Goal: Task Accomplishment & Management: Manage account settings

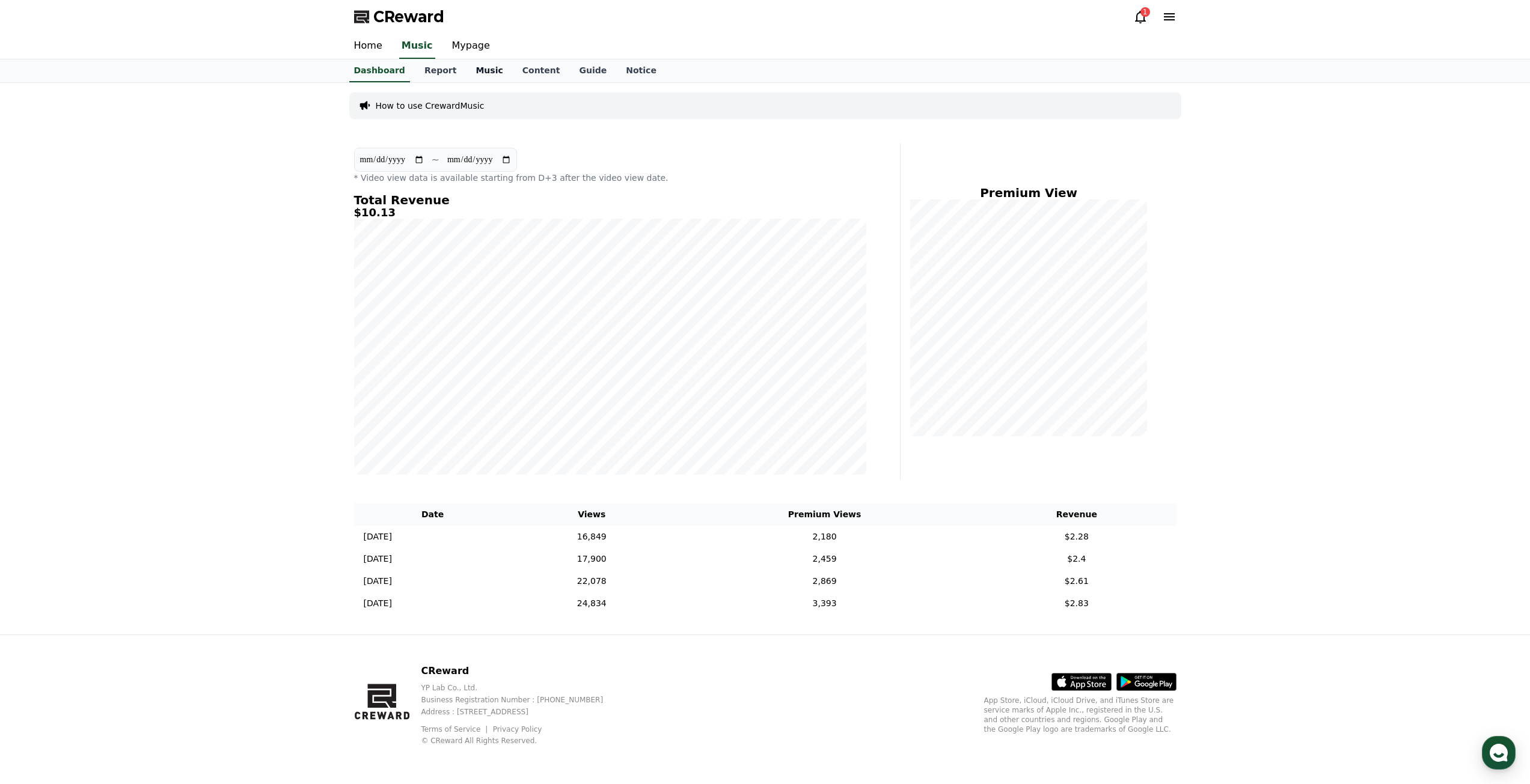
click at [466, 74] on link "Music" at bounding box center [489, 71] width 46 height 23
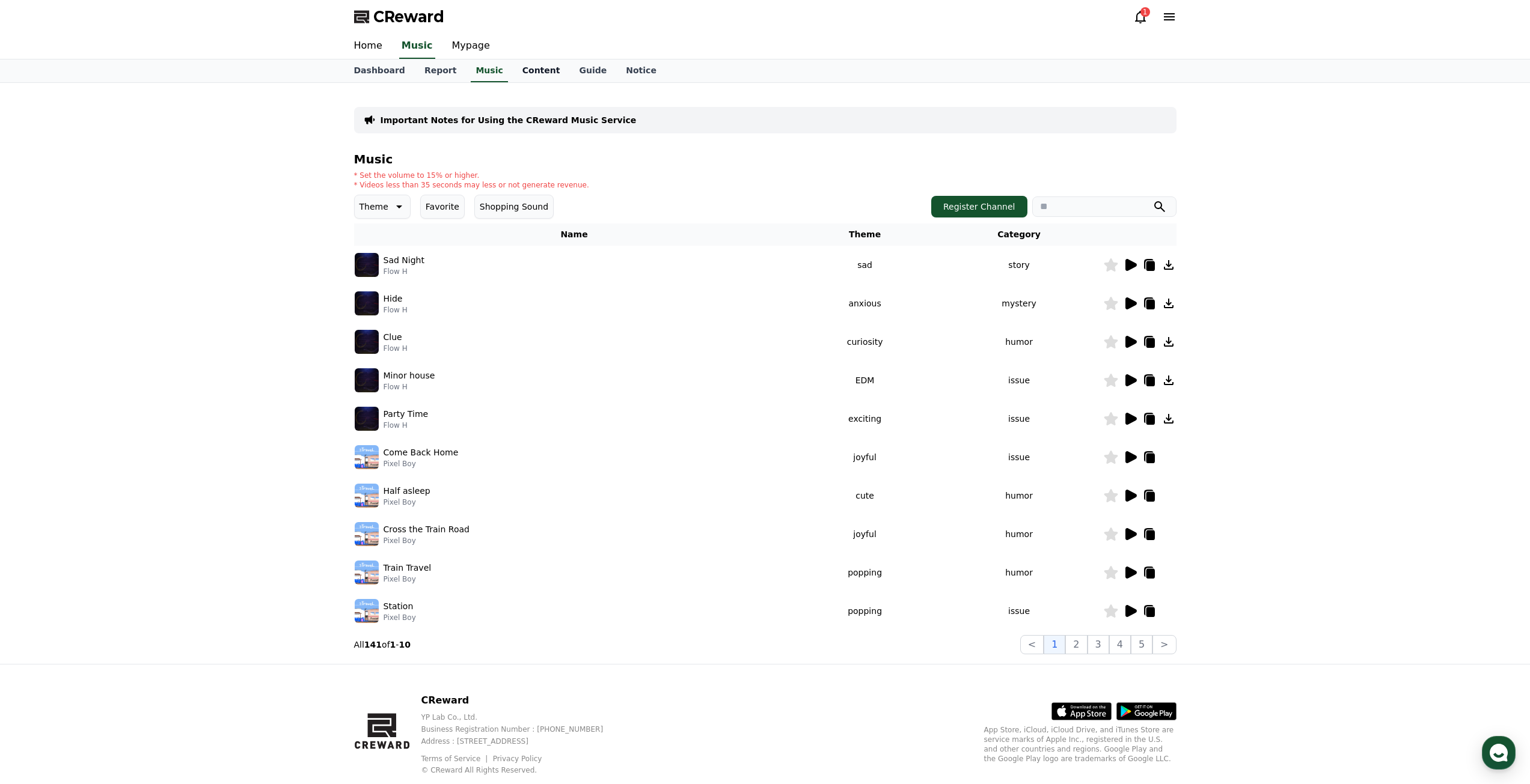
click at [516, 74] on link "Content" at bounding box center [541, 71] width 57 height 23
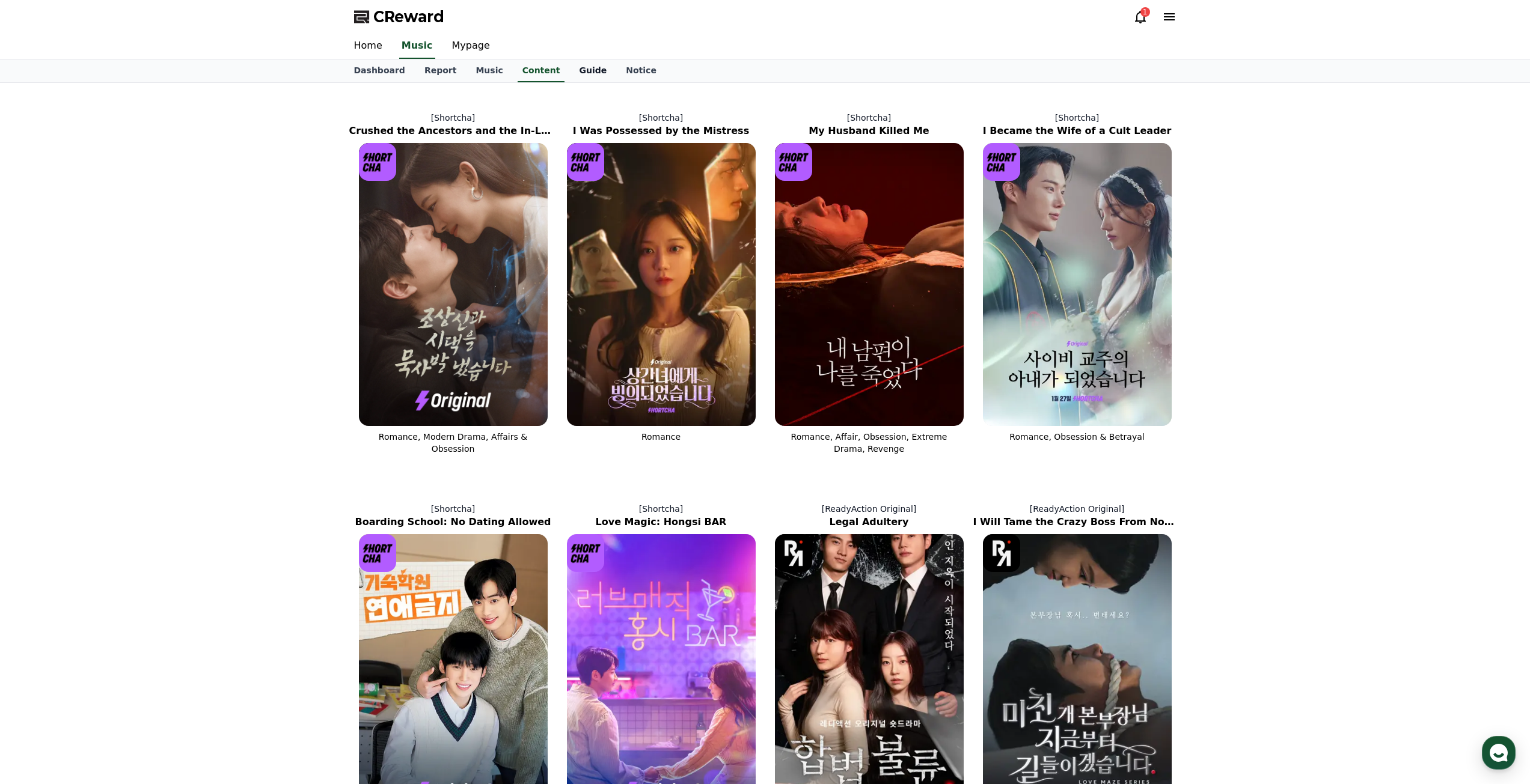
click at [569, 70] on link "Guide" at bounding box center [593, 71] width 47 height 23
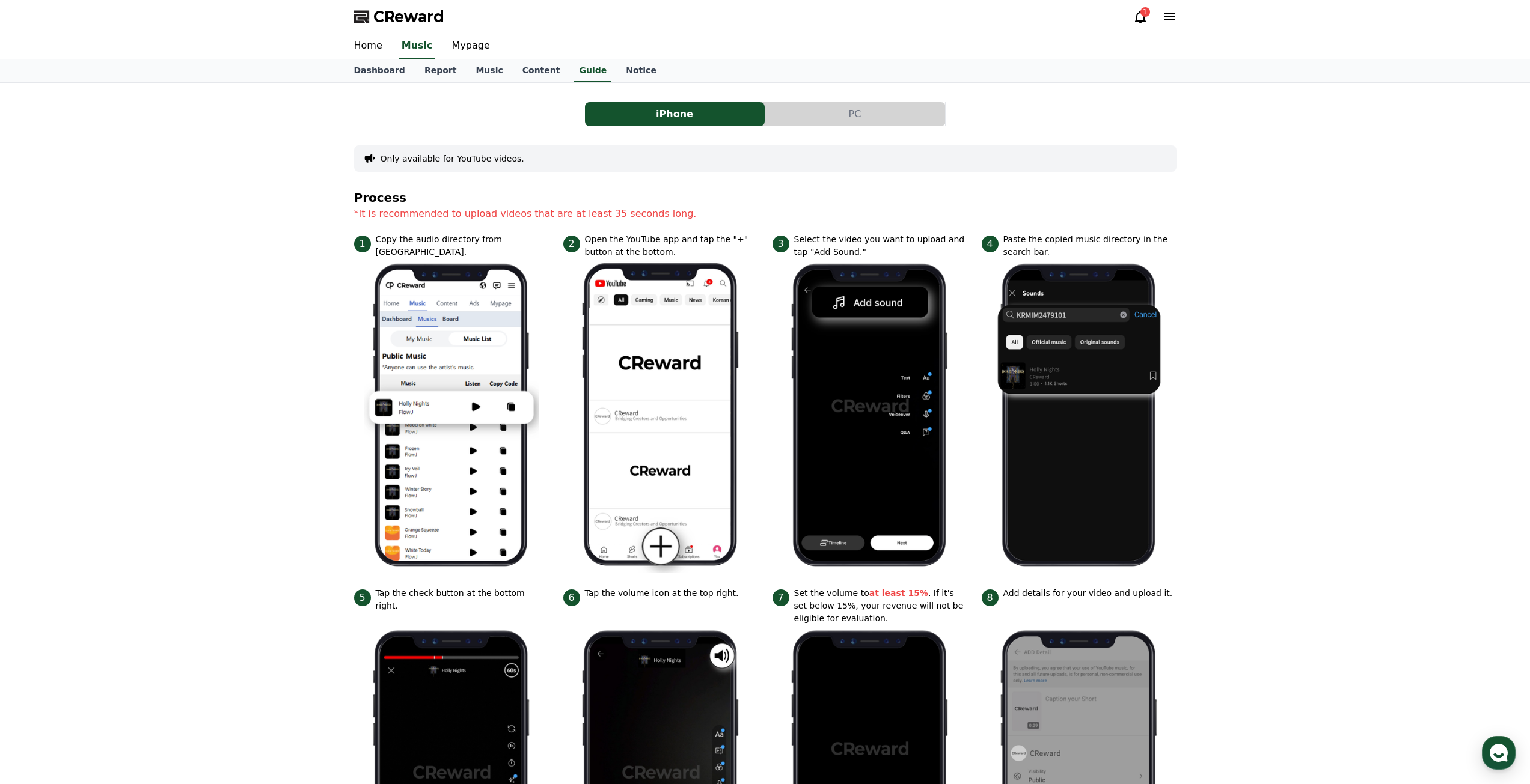
click at [1146, 13] on div "1" at bounding box center [1145, 12] width 9 height 9
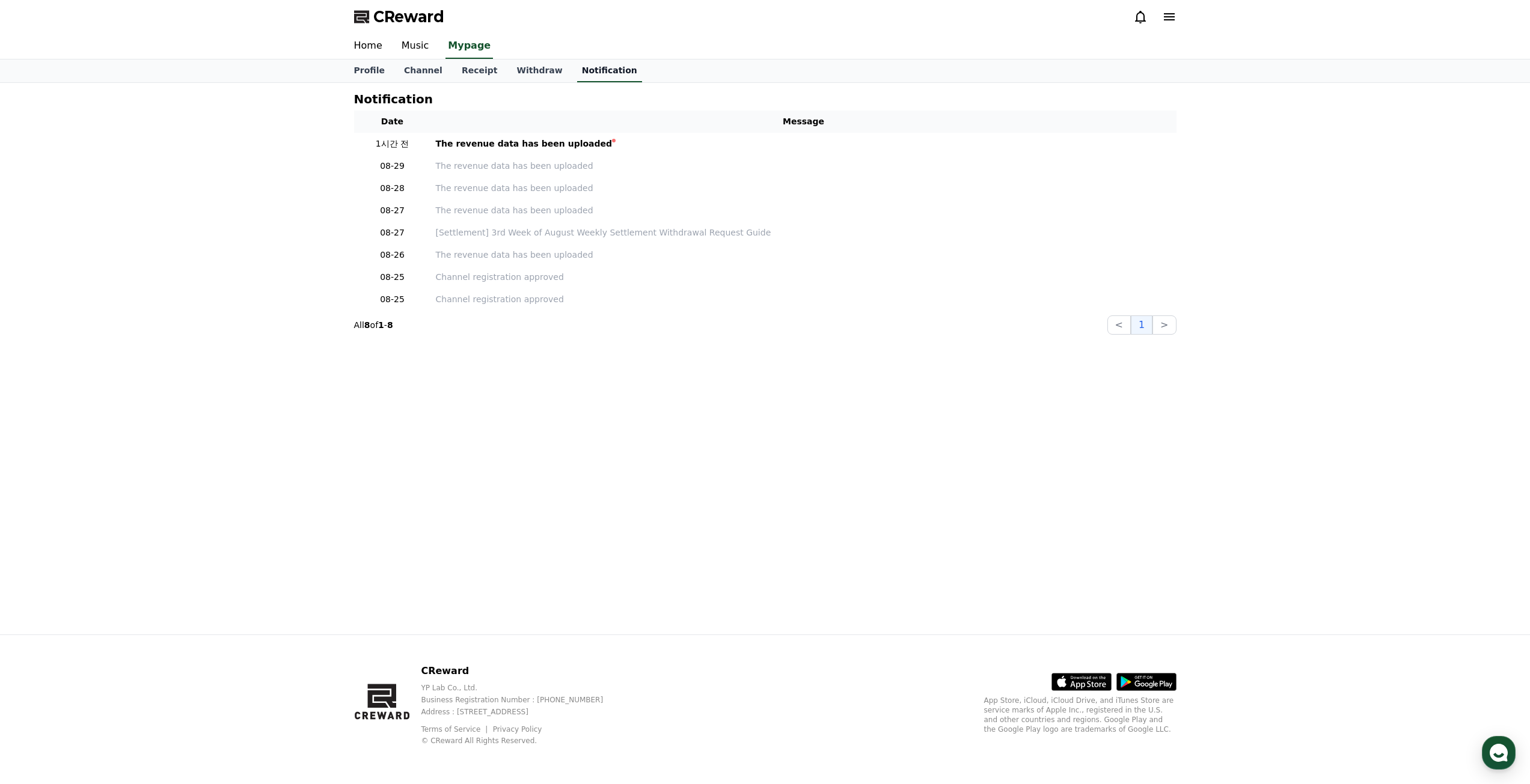
click at [577, 66] on link "Notification" at bounding box center [609, 71] width 65 height 23
click at [524, 77] on link "Withdraw" at bounding box center [539, 71] width 65 height 23
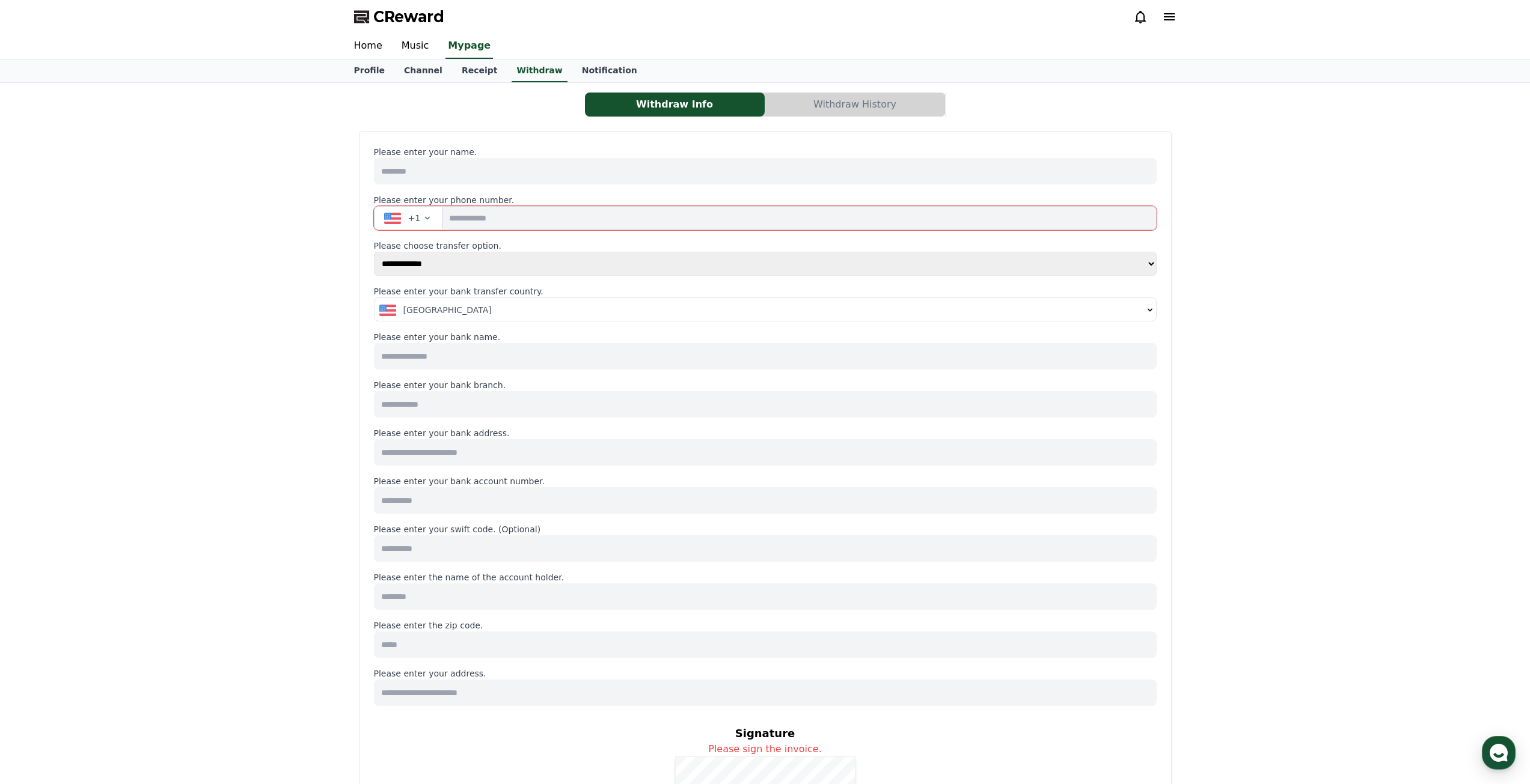
click at [430, 165] on input at bounding box center [765, 171] width 783 height 26
click at [418, 212] on button "+1" at bounding box center [408, 218] width 69 height 24
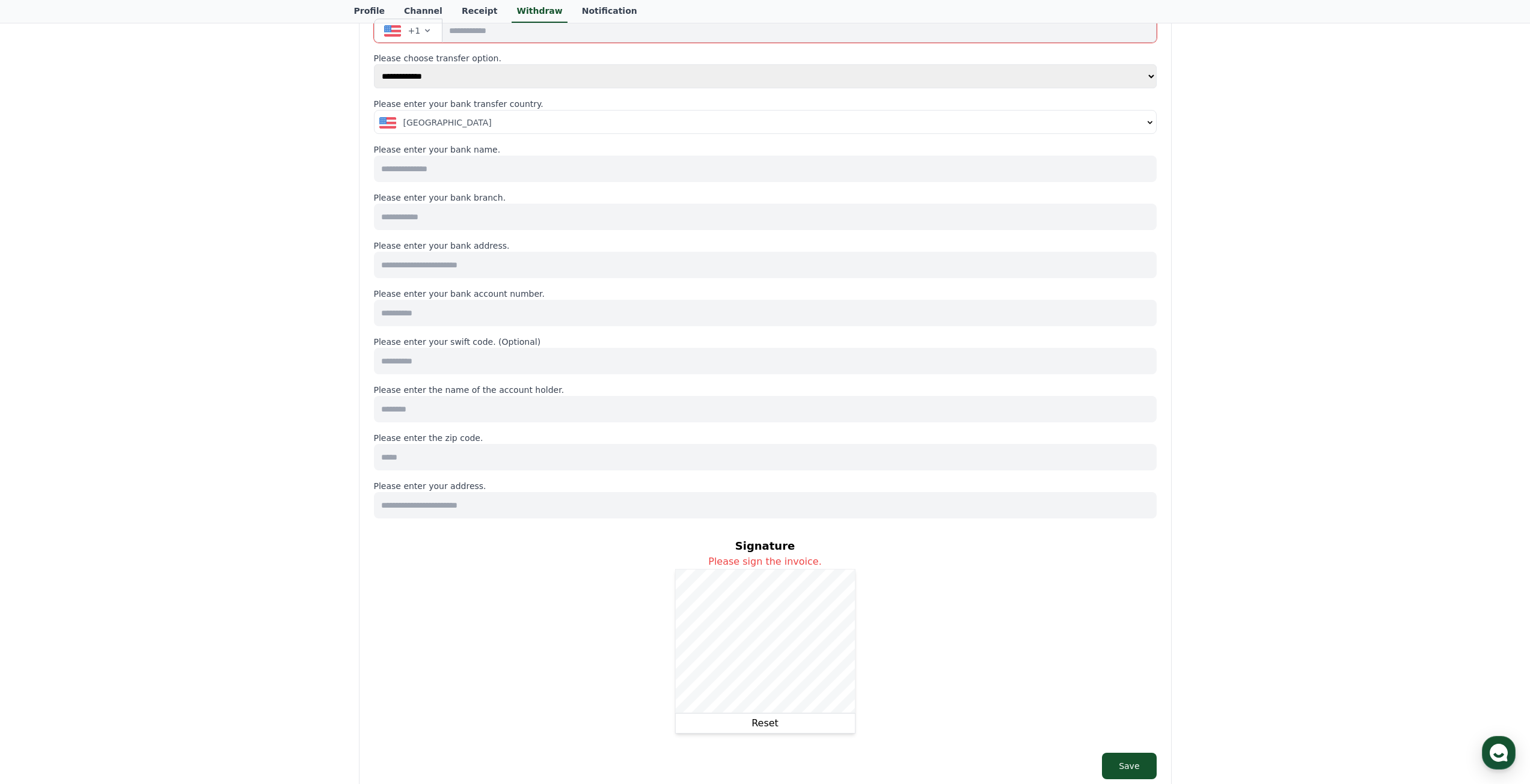
scroll to position [60, 0]
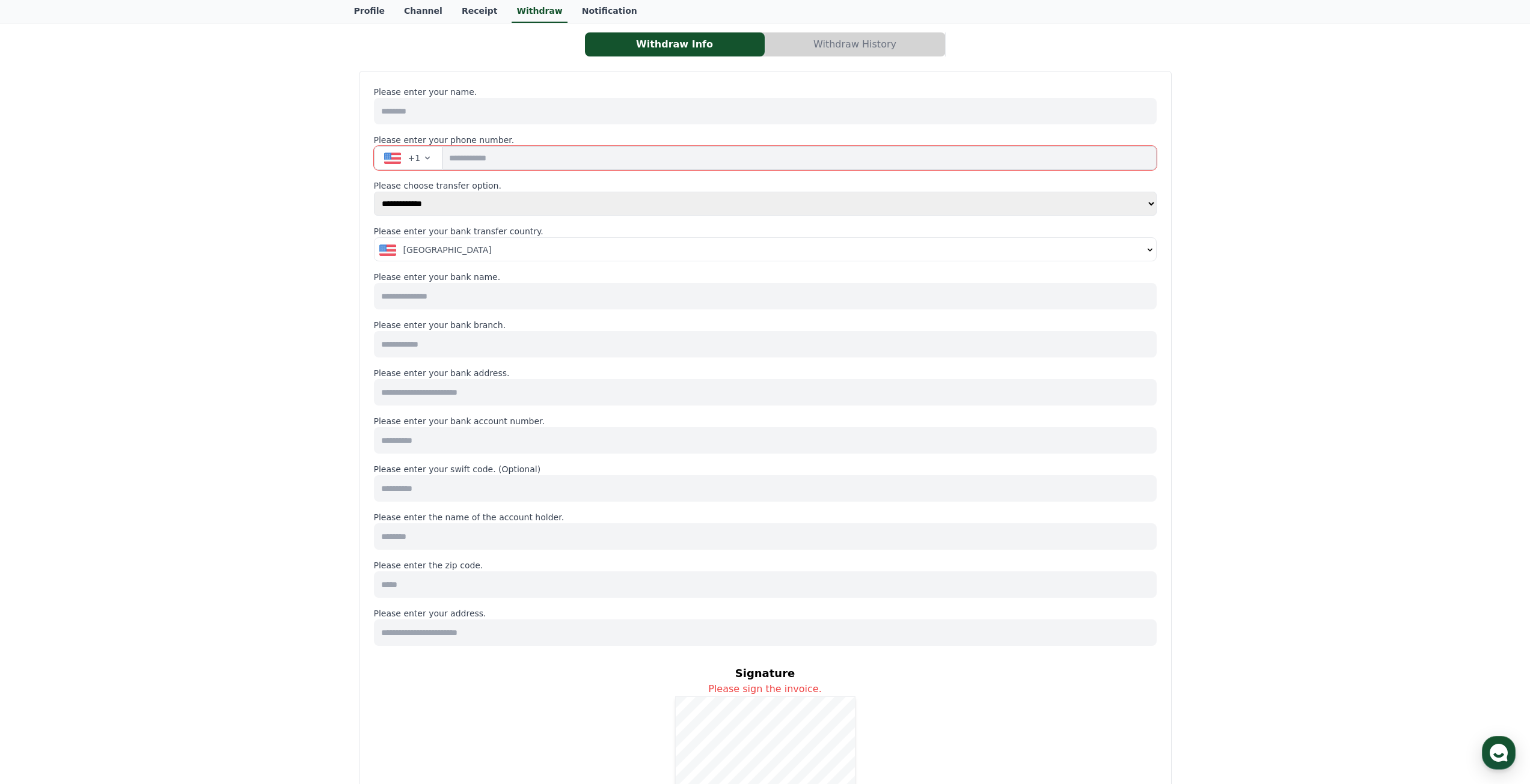
click at [460, 215] on select "**********" at bounding box center [765, 203] width 783 height 24
select select "******"
click at [374, 216] on select "**********" at bounding box center [765, 203] width 783 height 24
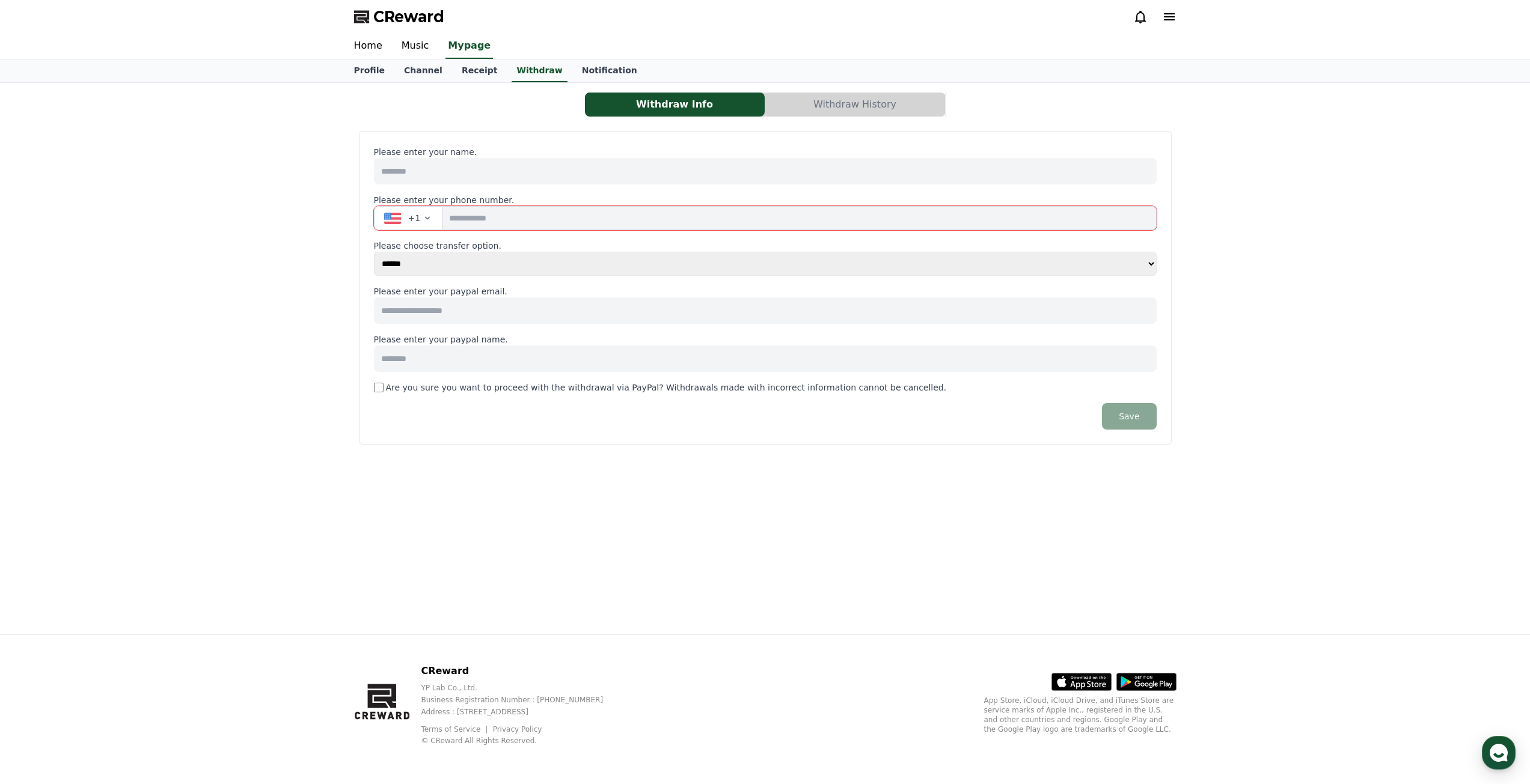
click at [466, 177] on input at bounding box center [765, 171] width 783 height 26
click at [448, 309] on input at bounding box center [765, 310] width 783 height 26
click at [508, 363] on input at bounding box center [765, 358] width 783 height 26
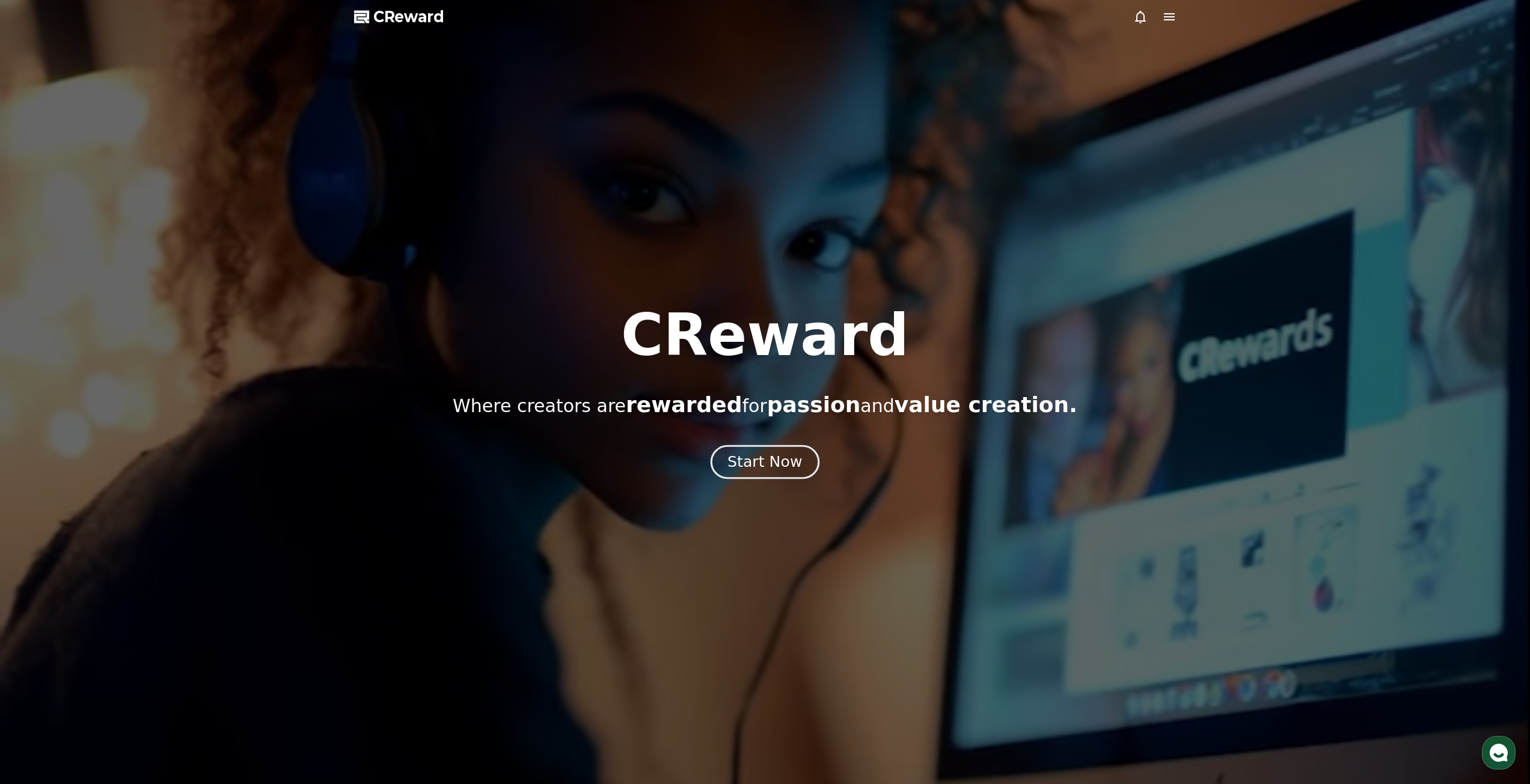
click at [735, 460] on div "Start Now" at bounding box center [765, 462] width 74 height 20
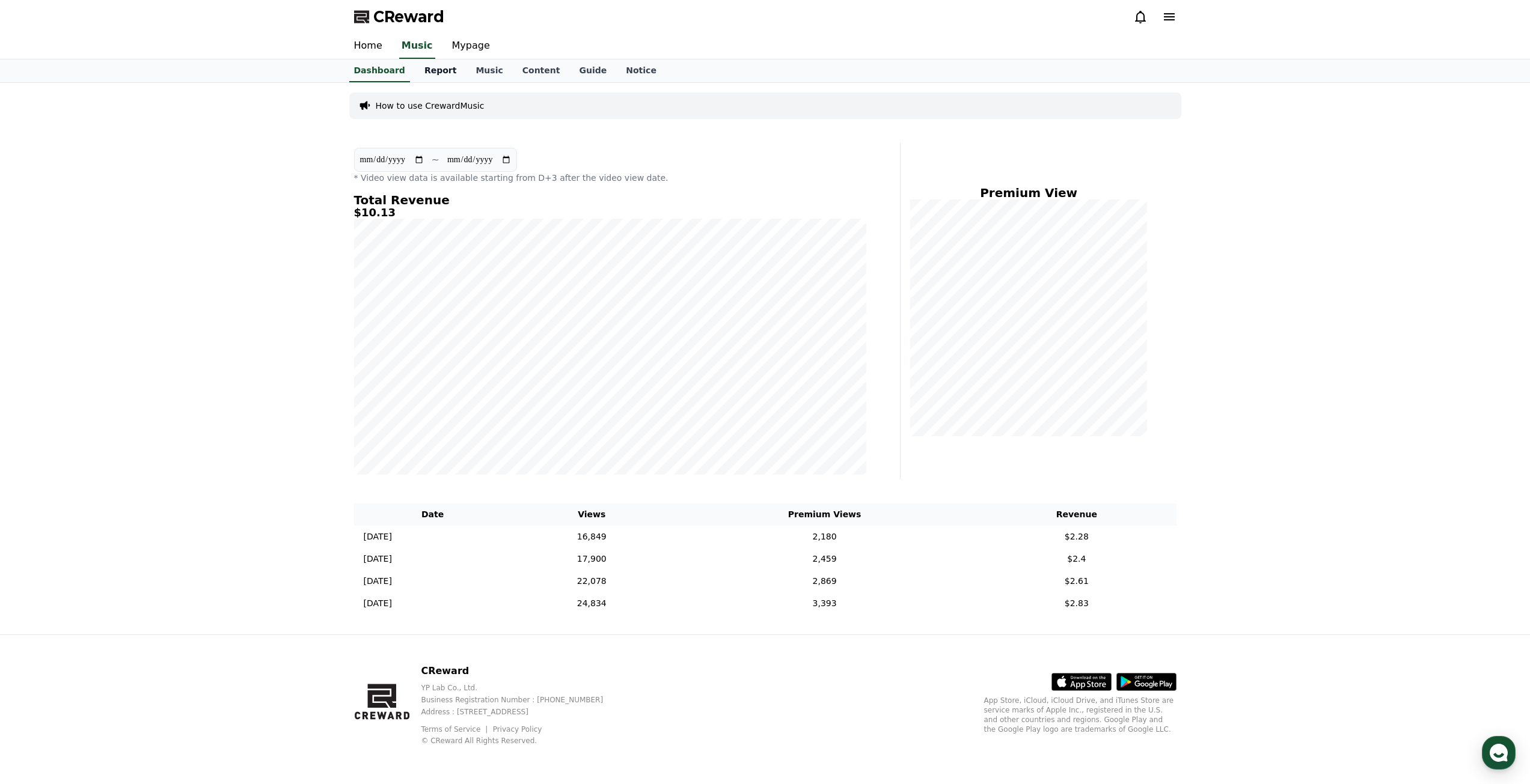
click at [438, 78] on link "Report" at bounding box center [440, 71] width 51 height 23
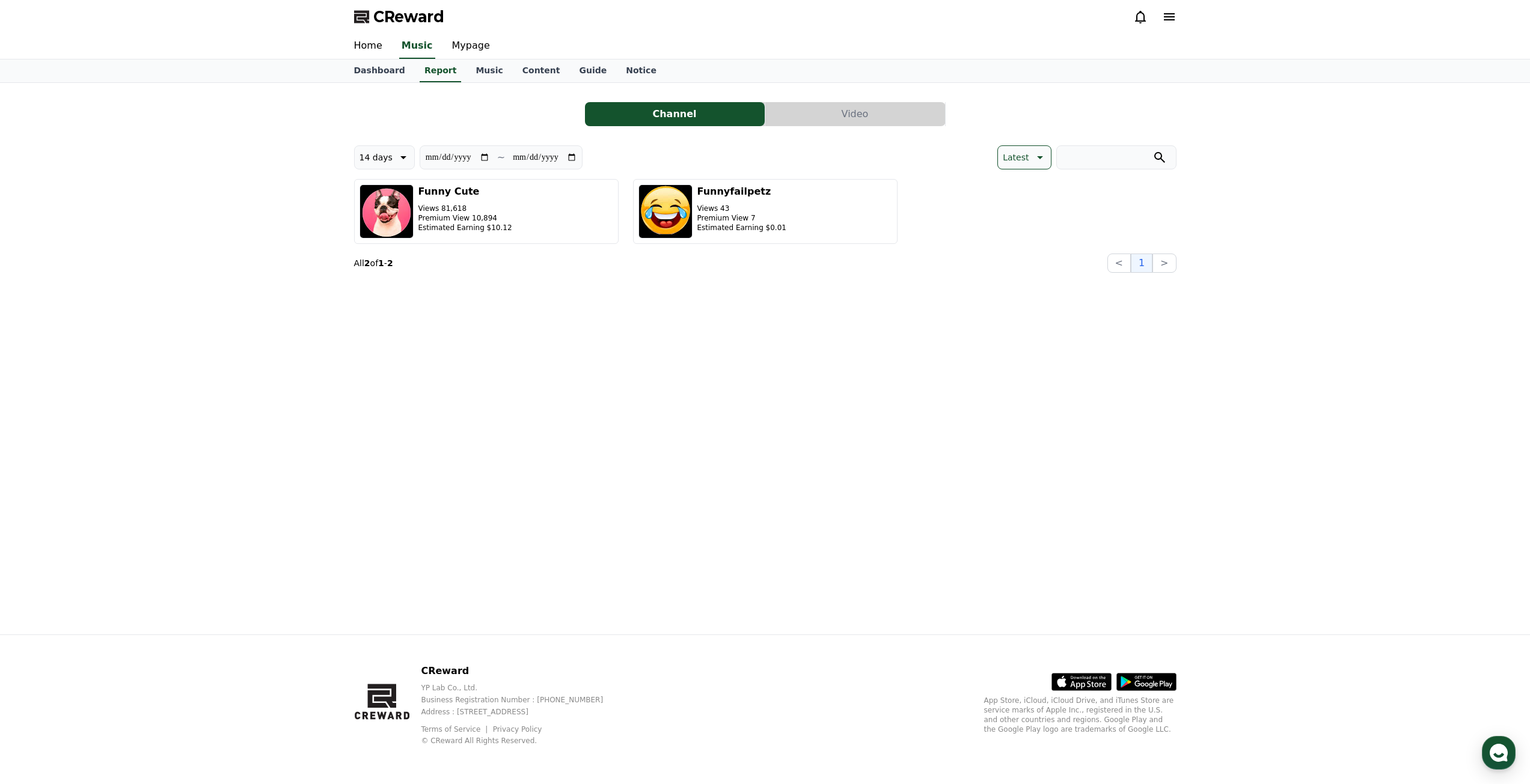
drag, startPoint x: 827, startPoint y: 128, endPoint x: 846, endPoint y: 106, distance: 29.1
click at [828, 127] on div "**********" at bounding box center [765, 183] width 822 height 180
click at [846, 106] on button "Video" at bounding box center [855, 114] width 180 height 24
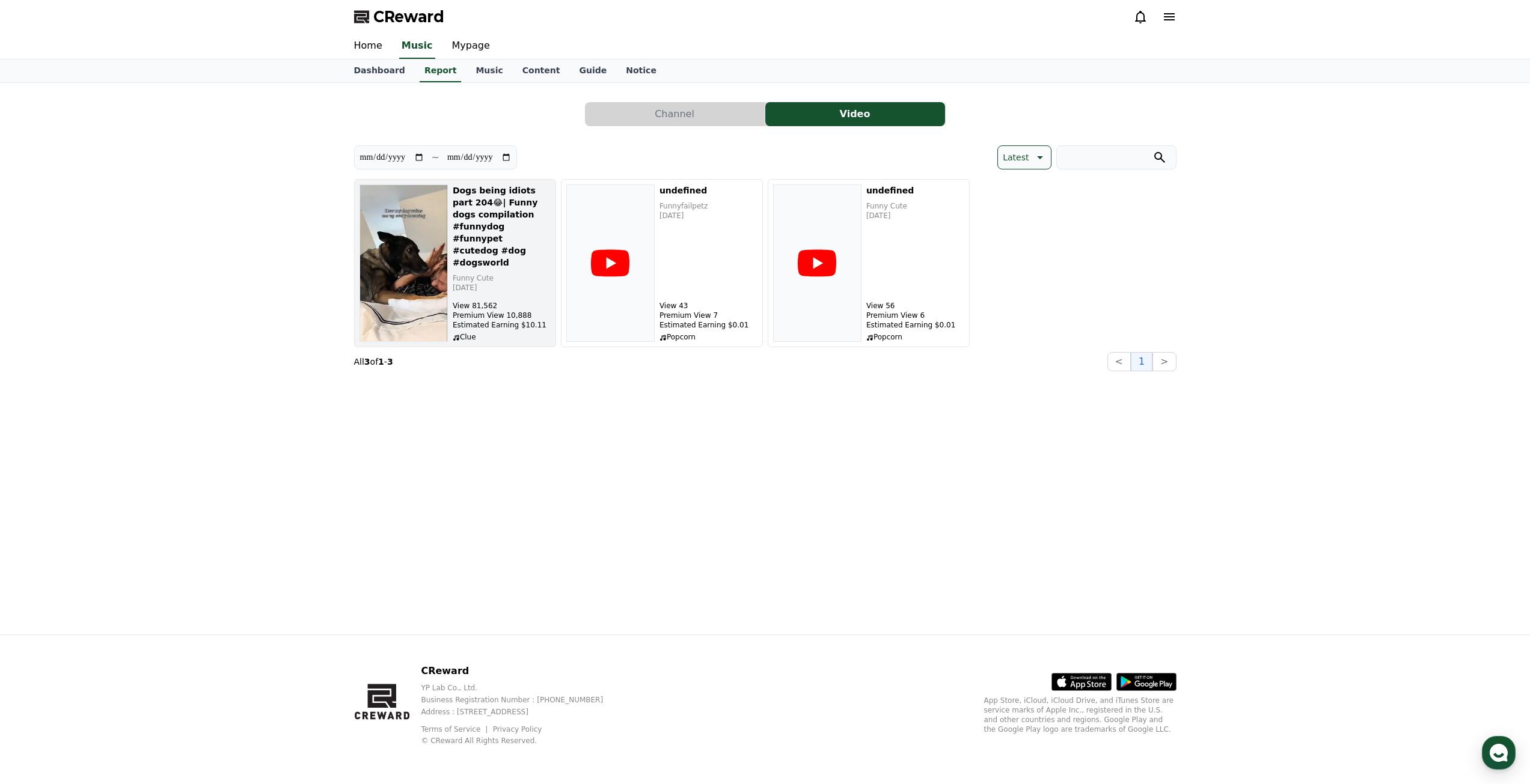
click at [475, 202] on h5 "Dogs being idiots part 204😂| Funny dogs compilation #funnydog #funnypet #cutedo…" at bounding box center [502, 227] width 98 height 84
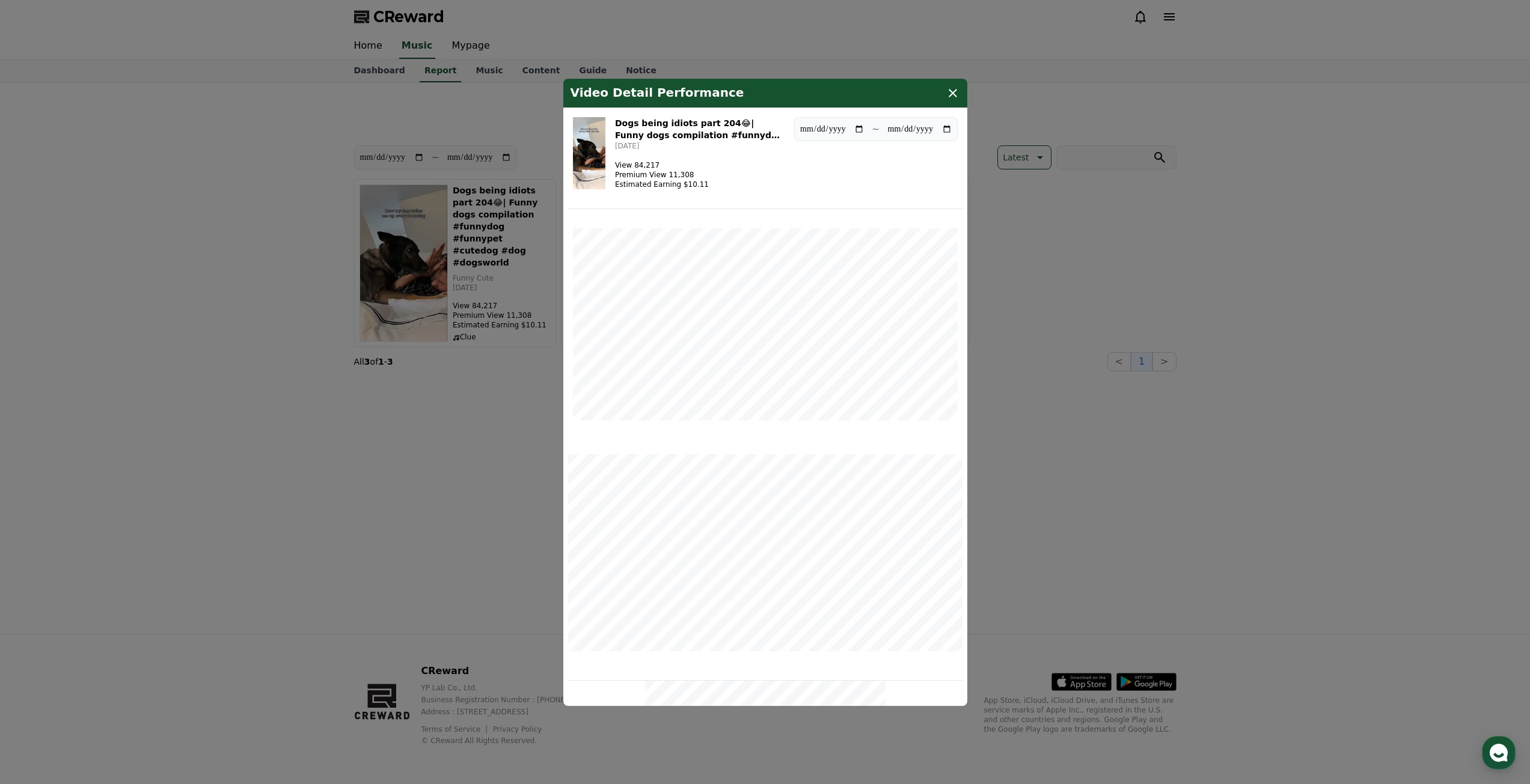
click at [958, 99] on icon "modal" at bounding box center [952, 93] width 14 height 14
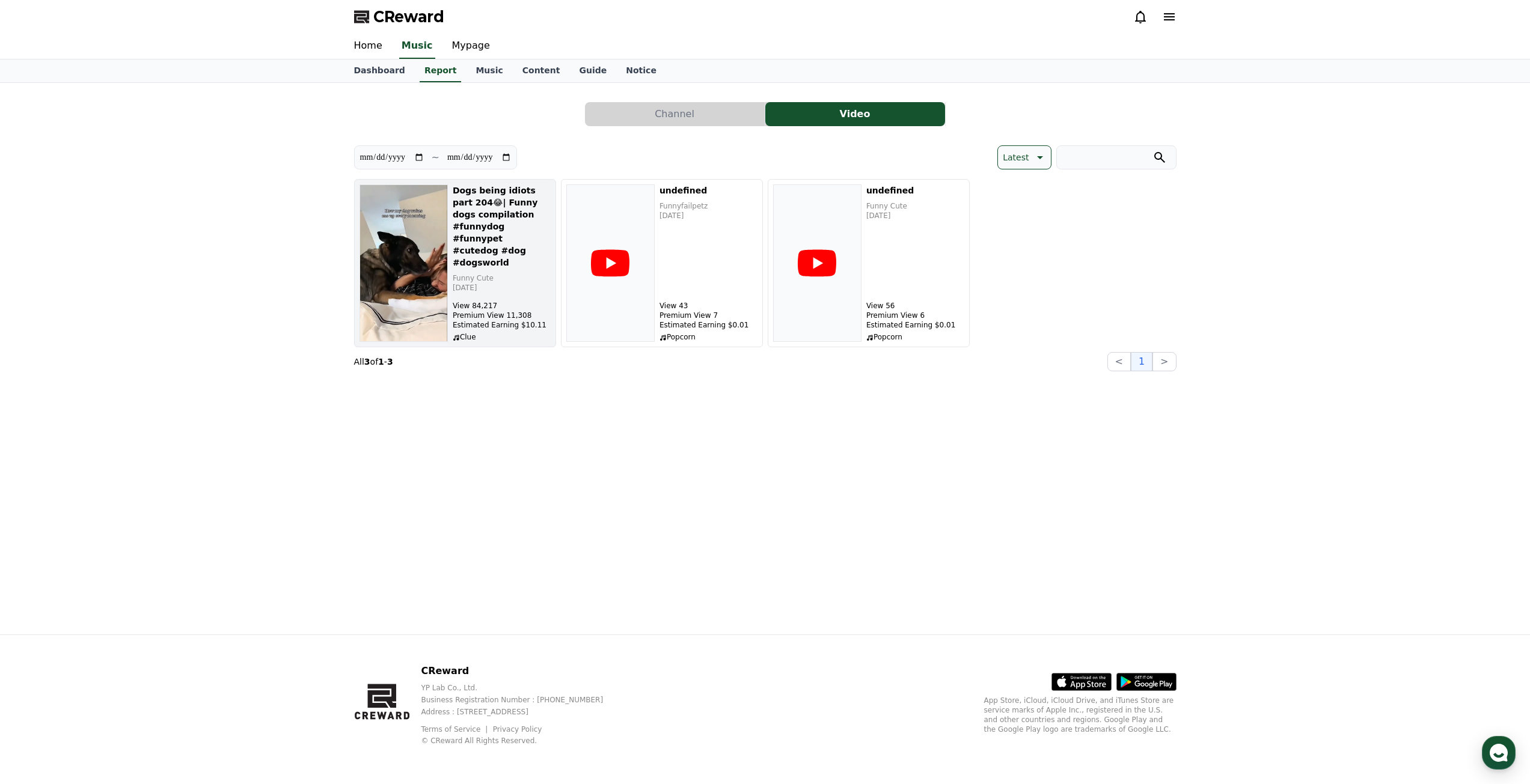
drag, startPoint x: 491, startPoint y: 303, endPoint x: 471, endPoint y: 310, distance: 21.2
click at [471, 310] on p "View 84,217" at bounding box center [502, 305] width 98 height 9
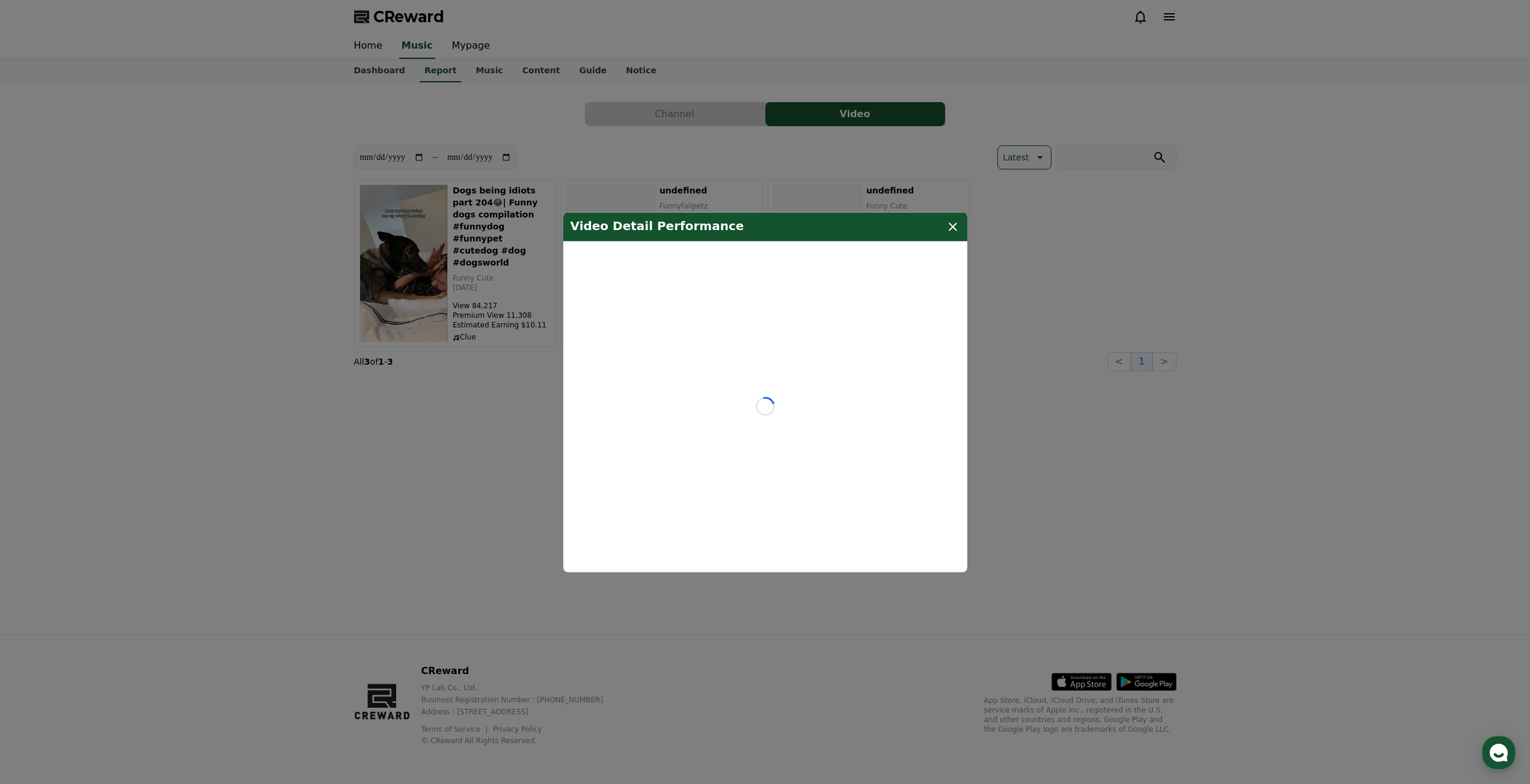
click at [952, 223] on icon "modal" at bounding box center [952, 226] width 14 height 14
